Goal: Information Seeking & Learning: Learn about a topic

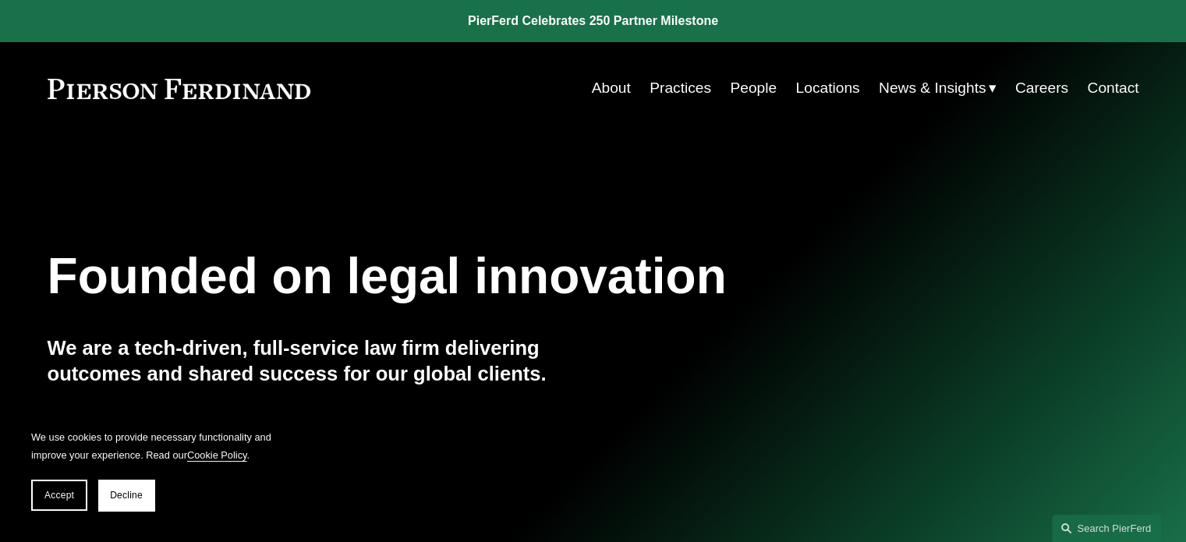
click at [751, 88] on link "People" at bounding box center [753, 88] width 47 height 30
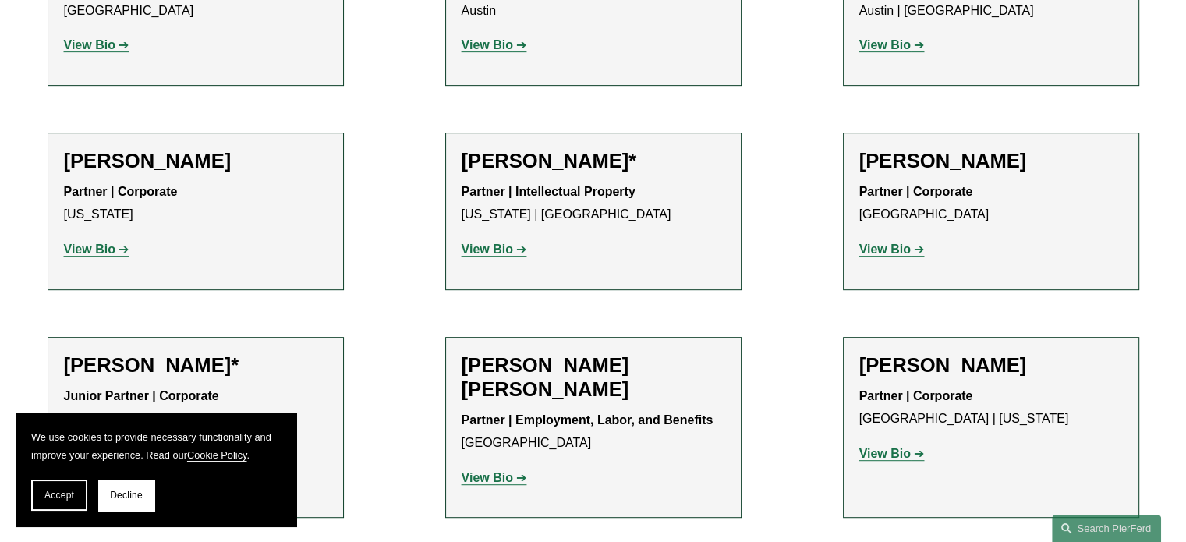
scroll to position [780, 0]
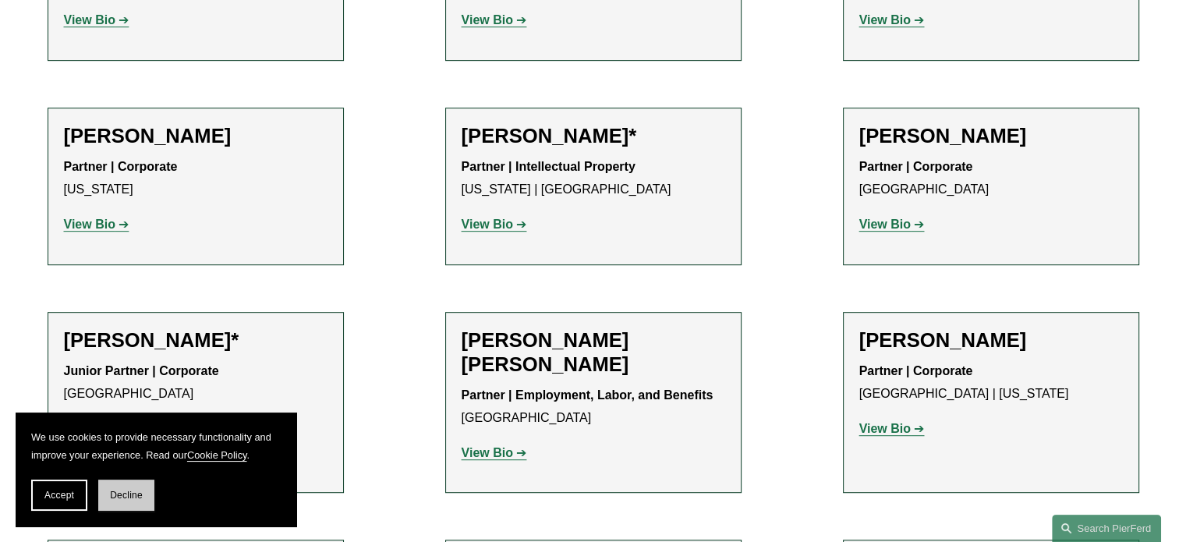
click at [122, 498] on span "Decline" at bounding box center [126, 495] width 33 height 11
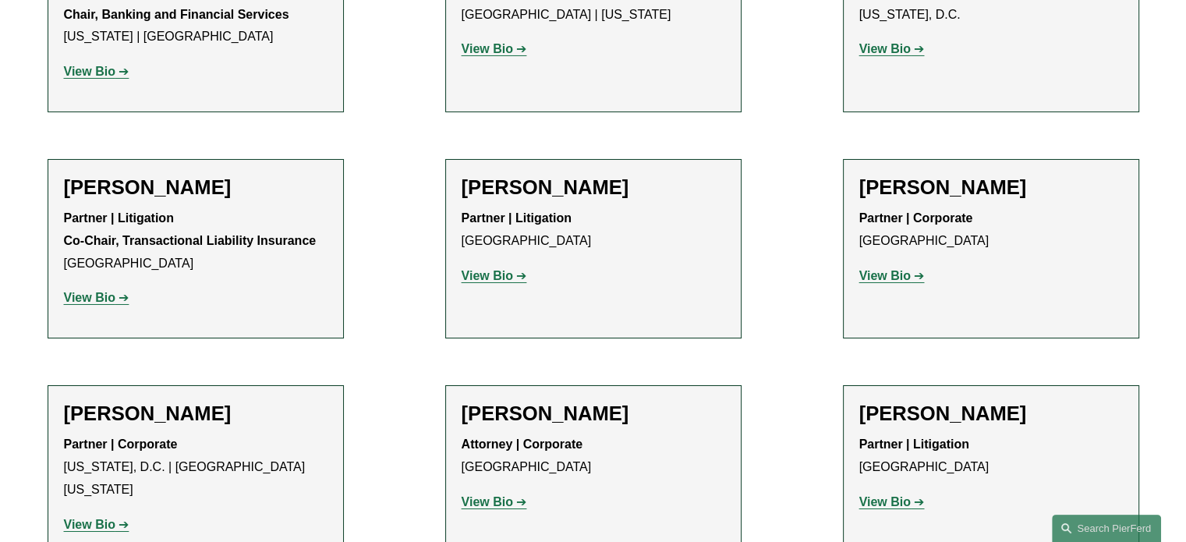
scroll to position [5537, 0]
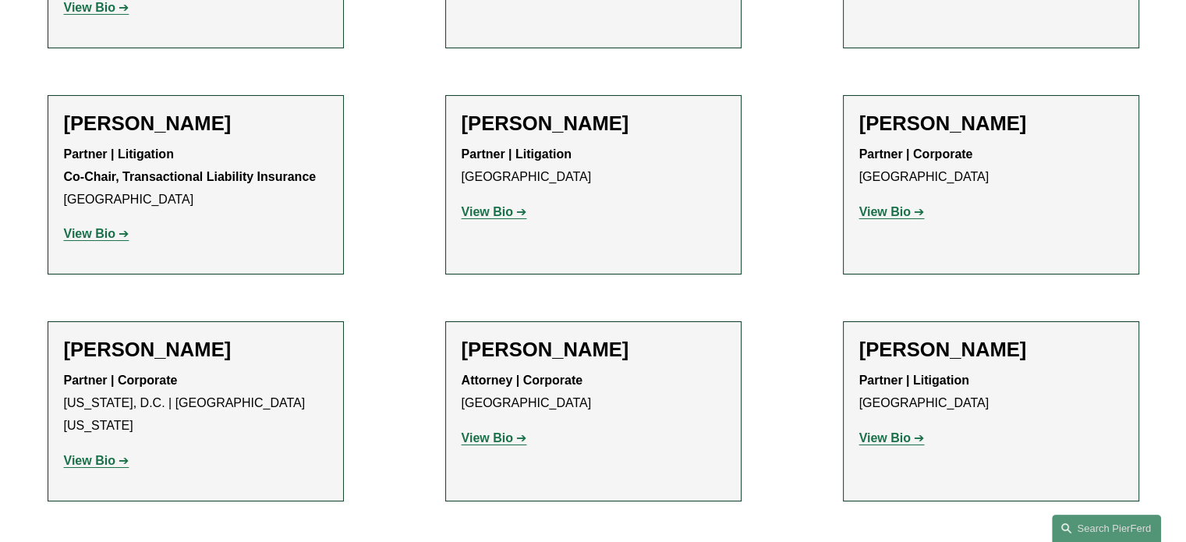
click at [889, 431] on strong "View Bio" at bounding box center [884, 437] width 51 height 13
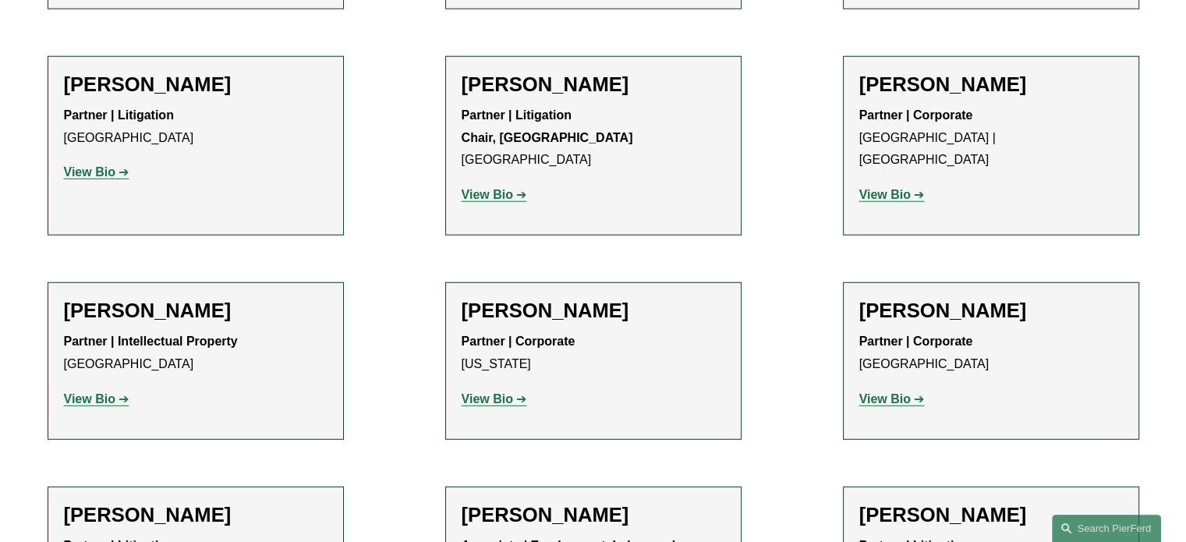
scroll to position [16064, 0]
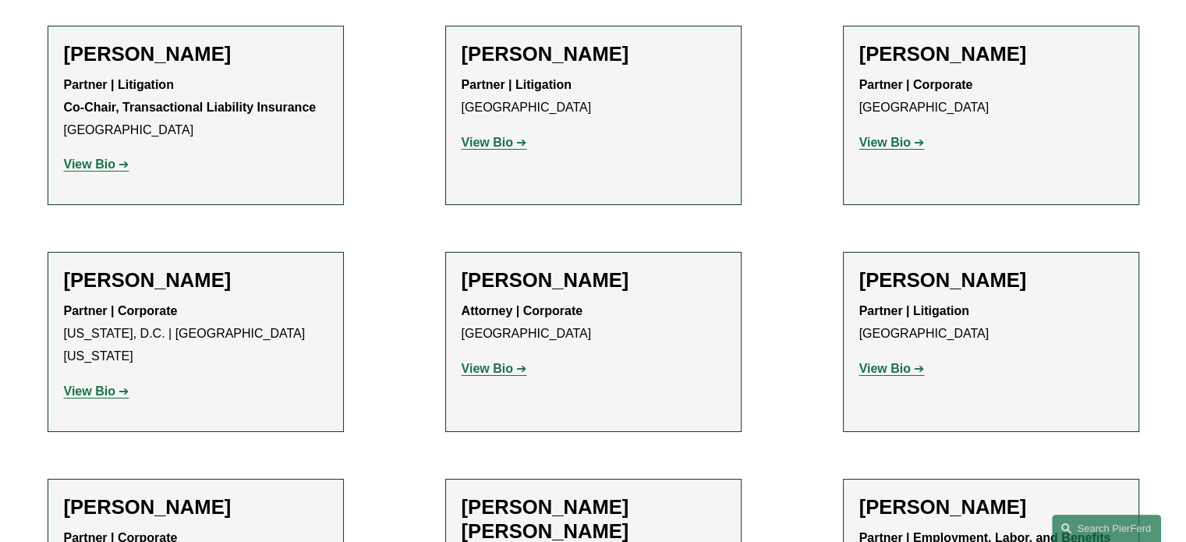
scroll to position [5615, 0]
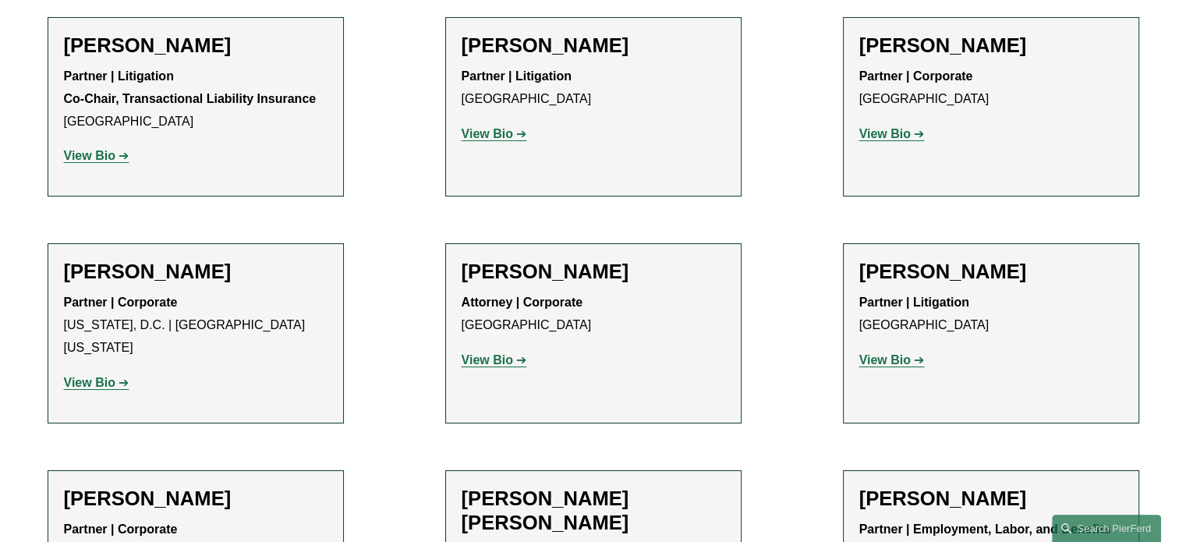
click at [880, 353] on strong "View Bio" at bounding box center [884, 359] width 51 height 13
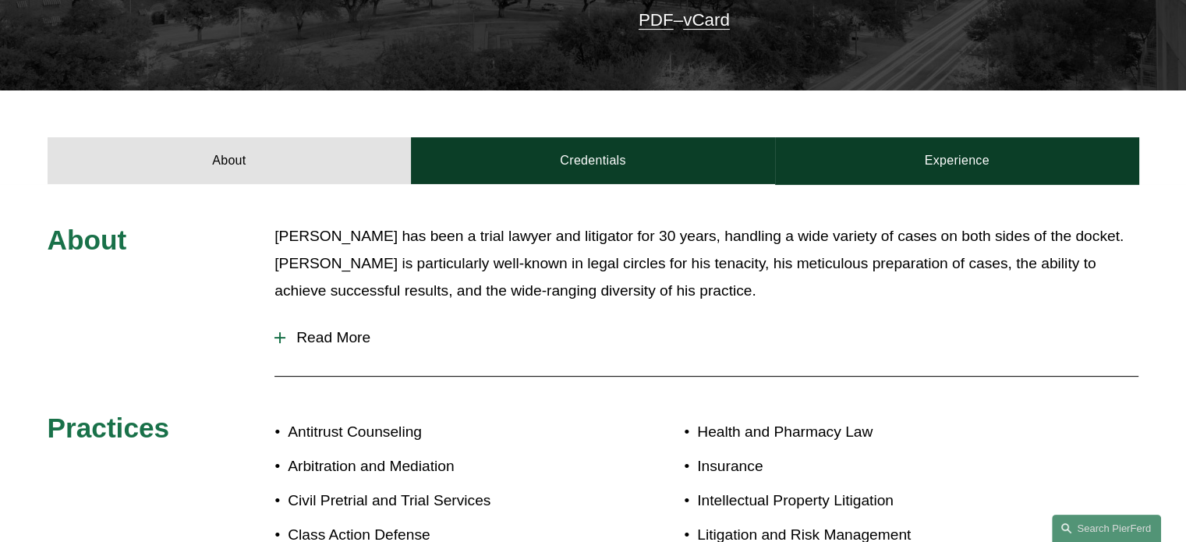
scroll to position [468, 0]
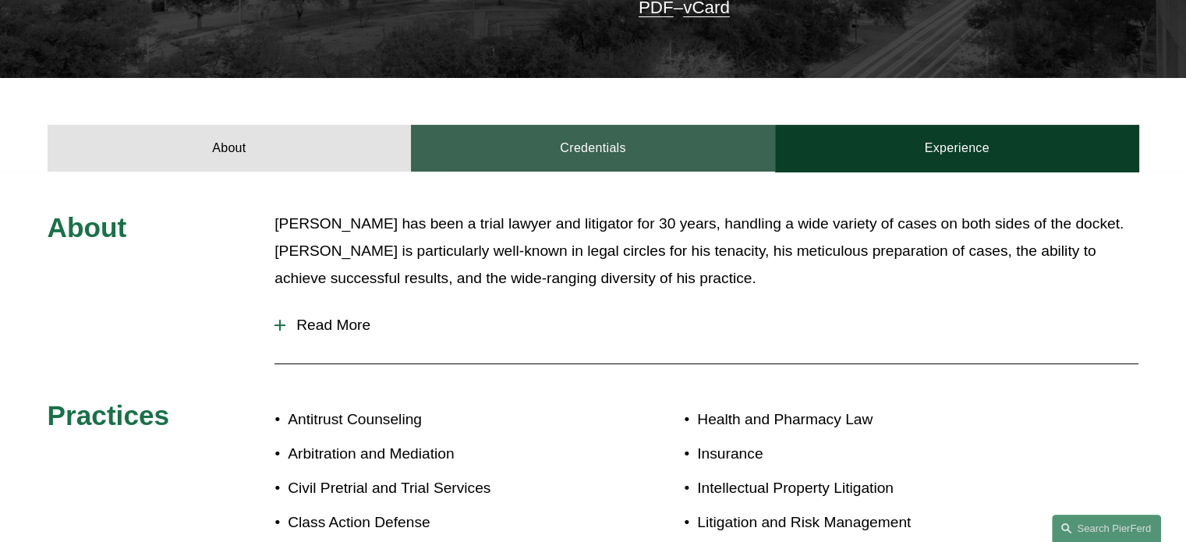
click at [570, 165] on link "Credentials" at bounding box center [593, 148] width 364 height 47
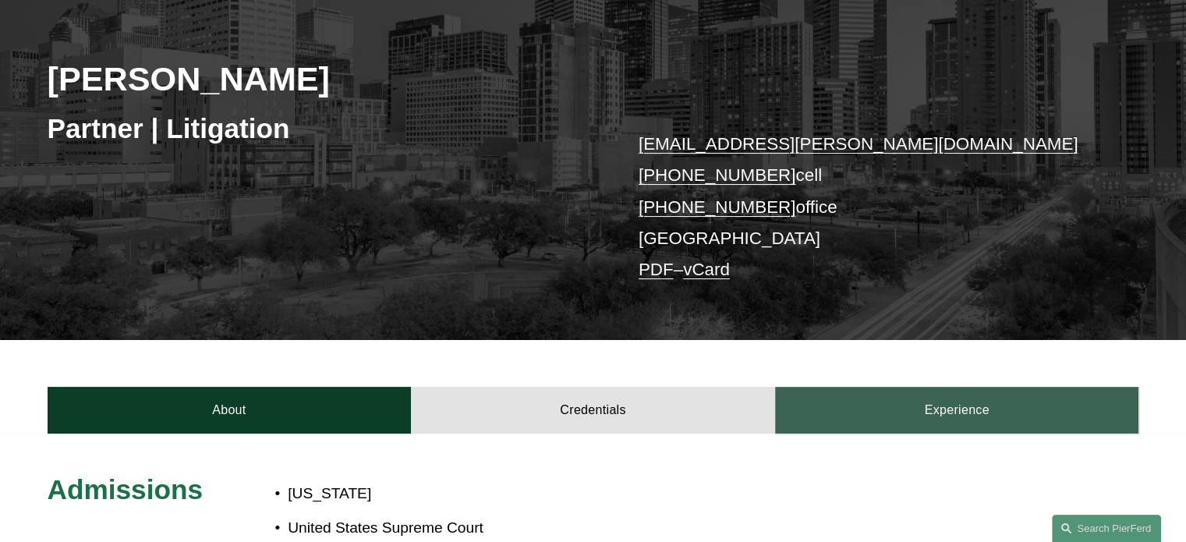
scroll to position [390, 0]
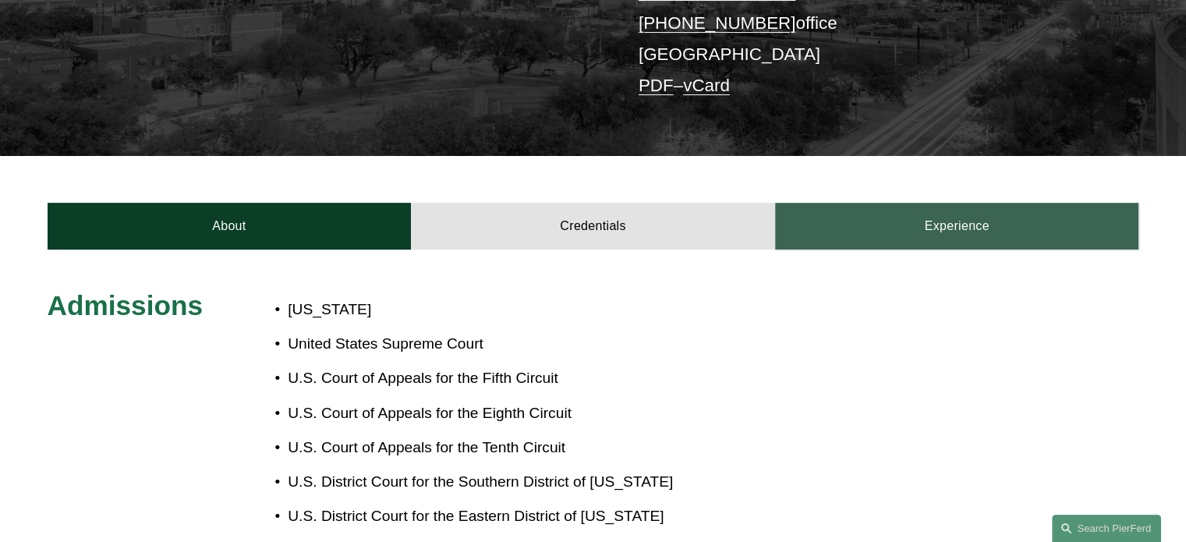
click at [1002, 226] on link "Experience" at bounding box center [957, 226] width 364 height 47
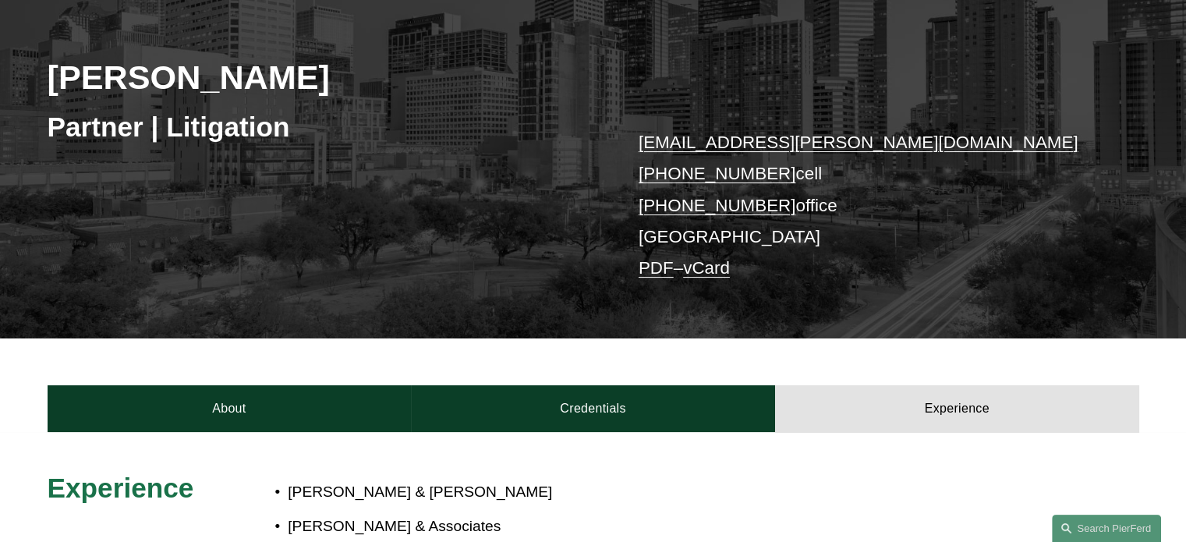
scroll to position [0, 0]
